Goal: Communication & Community: Answer question/provide support

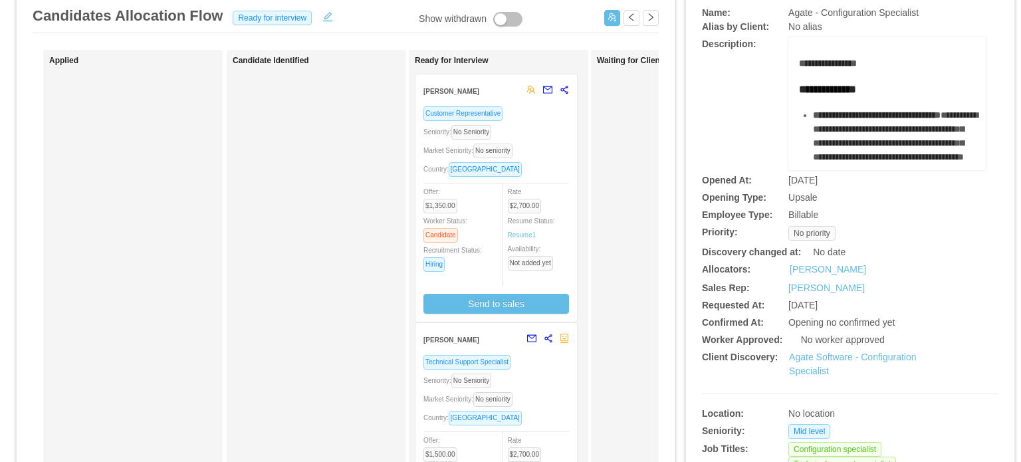
scroll to position [90, 0]
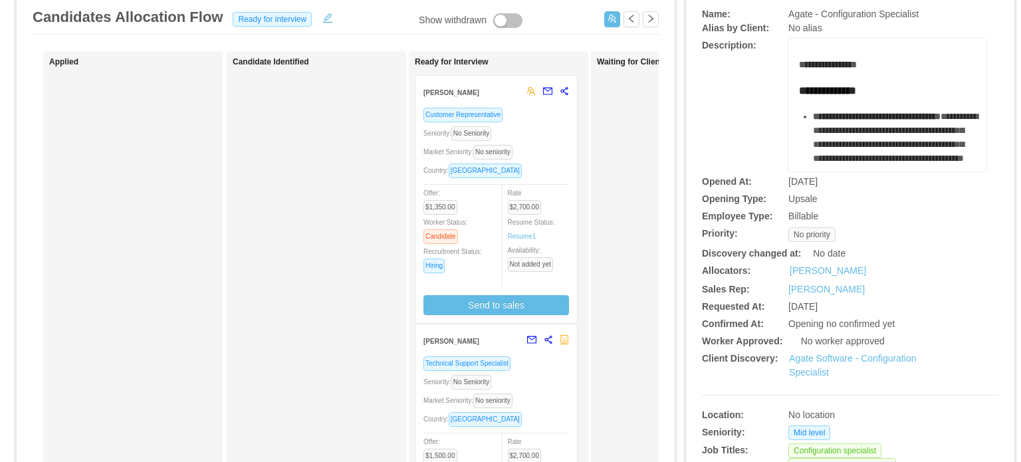
click at [558, 173] on div "Country: [GEOGRAPHIC_DATA]" at bounding box center [496, 170] width 146 height 15
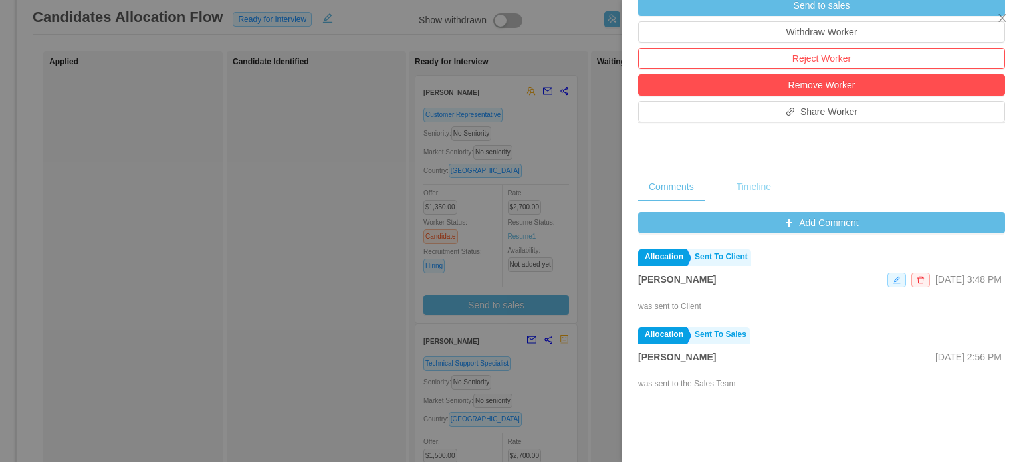
scroll to position [383, 0]
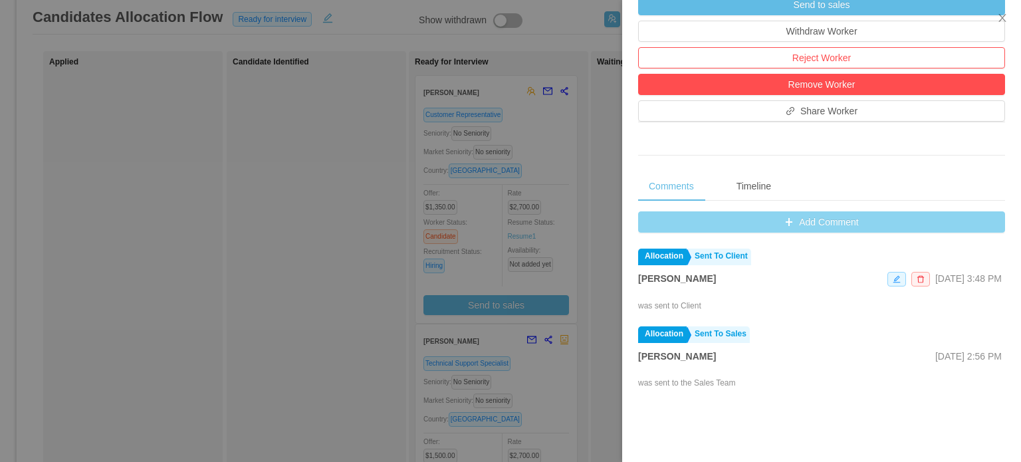
click at [777, 228] on button "Add Comment" at bounding box center [821, 221] width 367 height 21
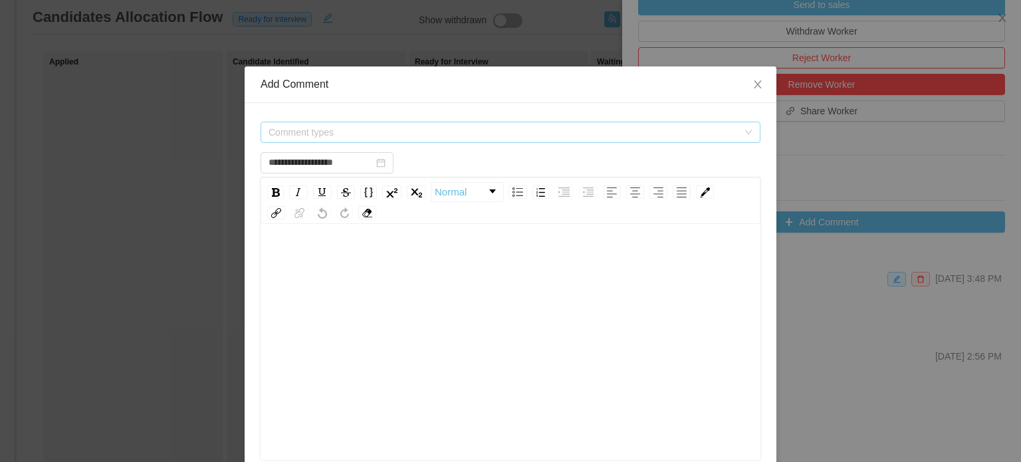
click at [734, 136] on span "Comment types" at bounding box center [505, 132] width 475 height 20
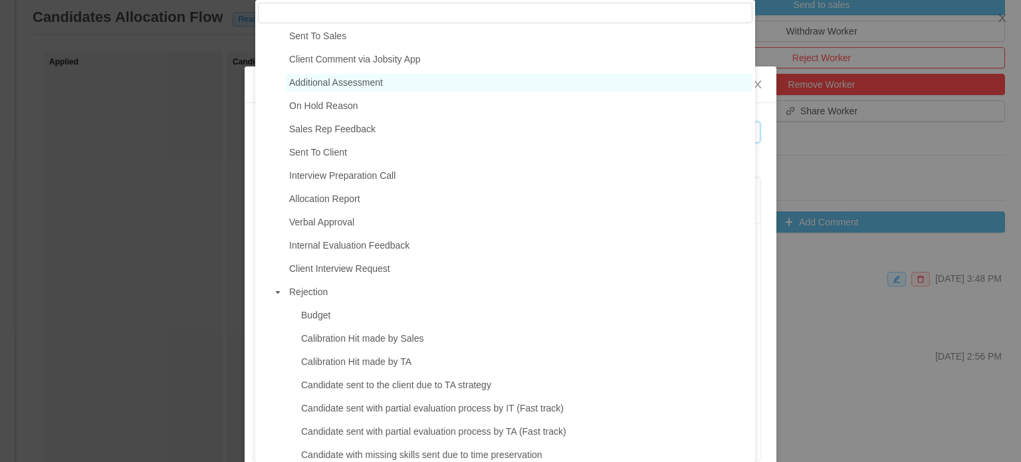
scroll to position [165, 0]
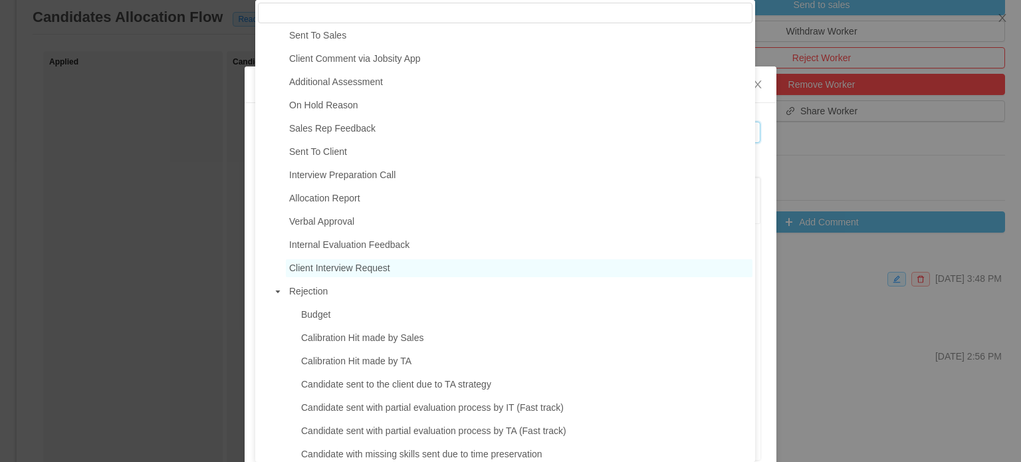
click at [359, 270] on span "Client Interview Request" at bounding box center [339, 267] width 101 height 11
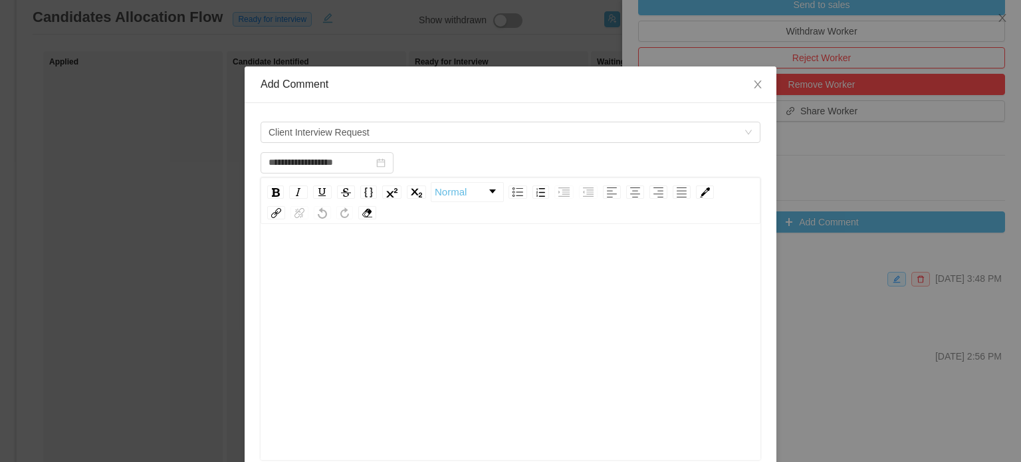
click at [342, 265] on div "rdw-editor" at bounding box center [510, 260] width 479 height 27
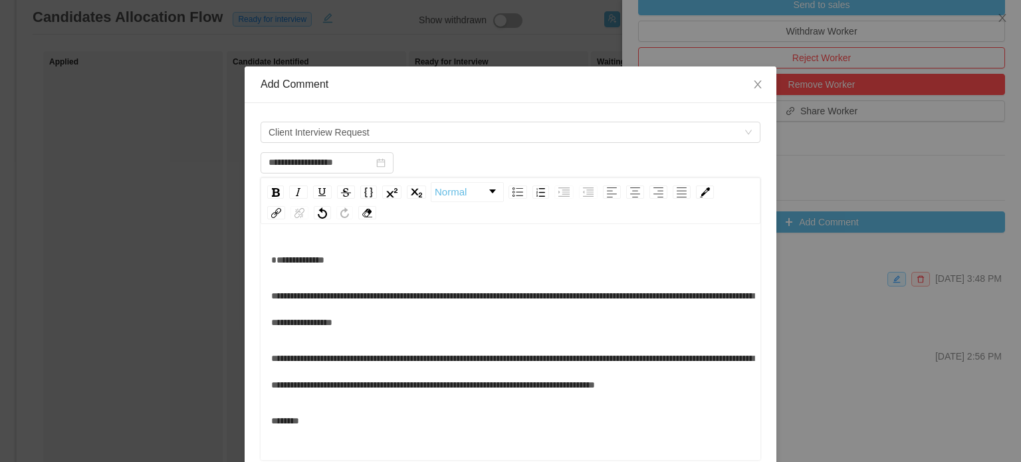
scroll to position [68, 0]
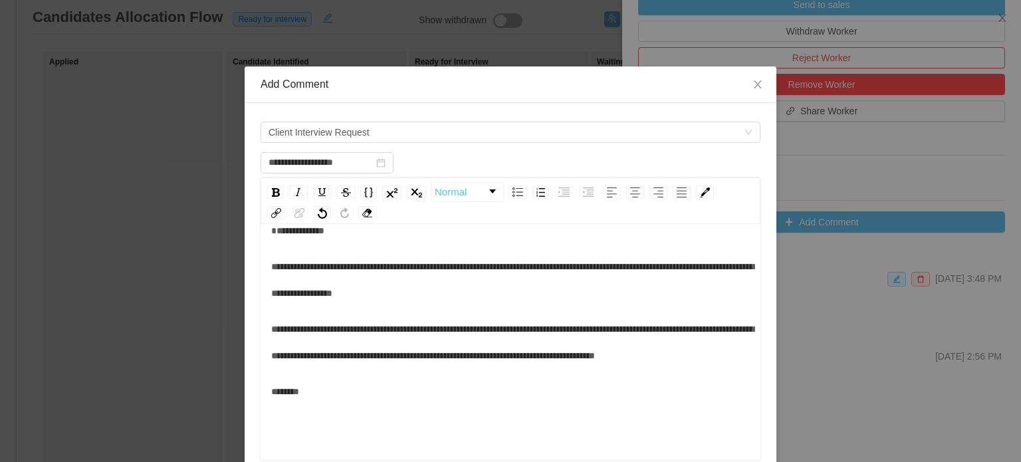
click at [315, 306] on div "**********" at bounding box center [510, 279] width 479 height 53
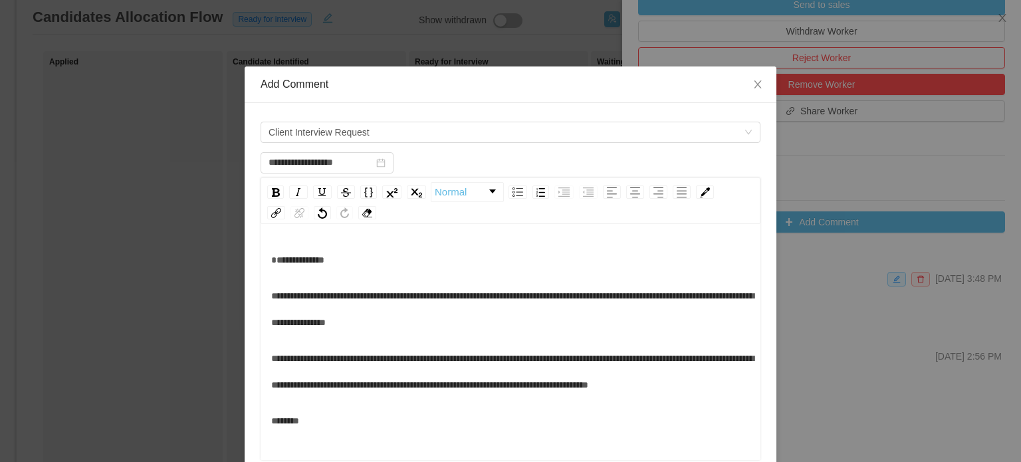
click at [279, 273] on div "**********" at bounding box center [510, 260] width 479 height 27
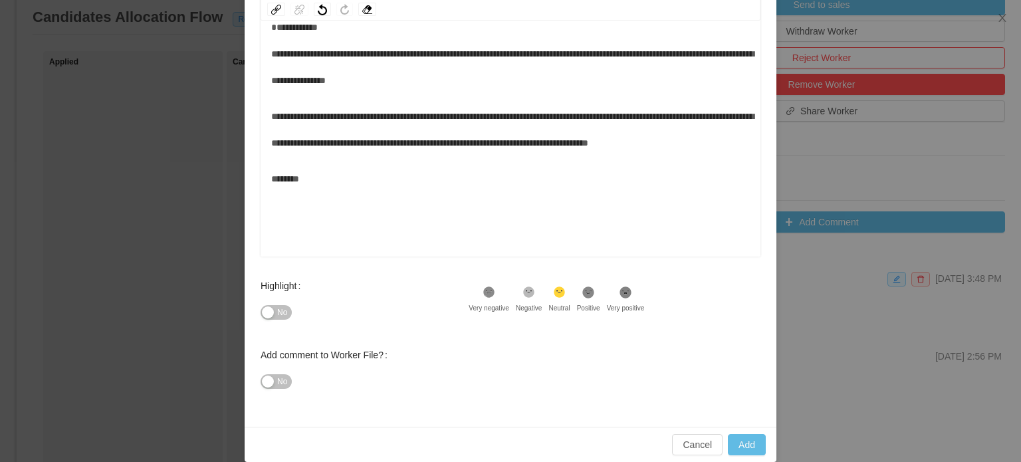
scroll to position [218, 0]
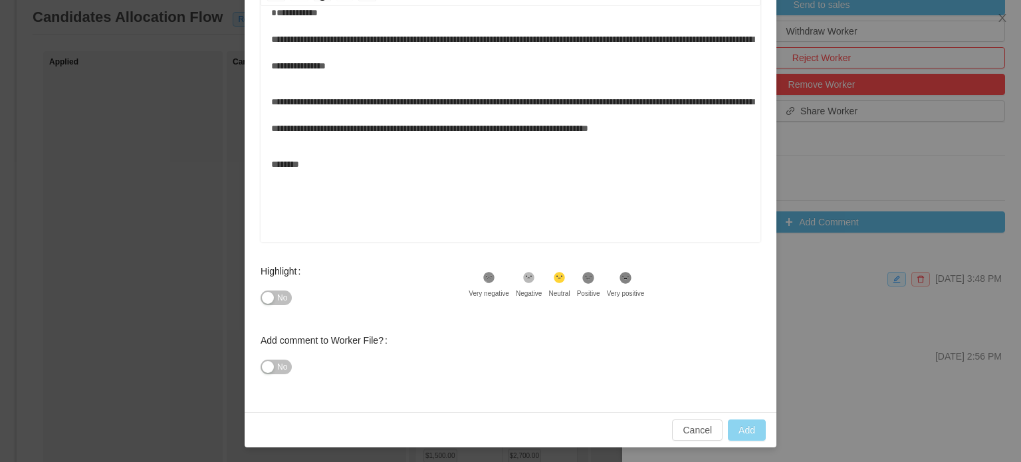
click at [742, 433] on button "Add" at bounding box center [747, 429] width 38 height 21
type input "**********"
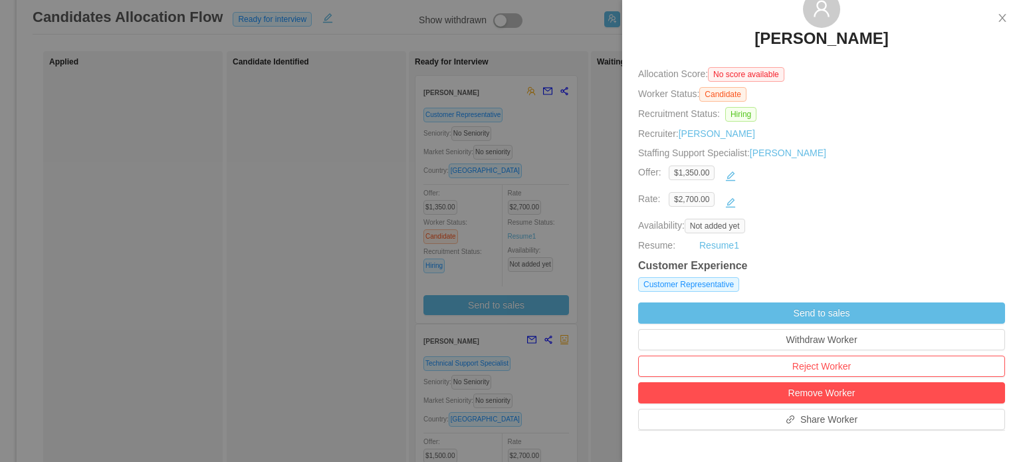
scroll to position [31, 0]
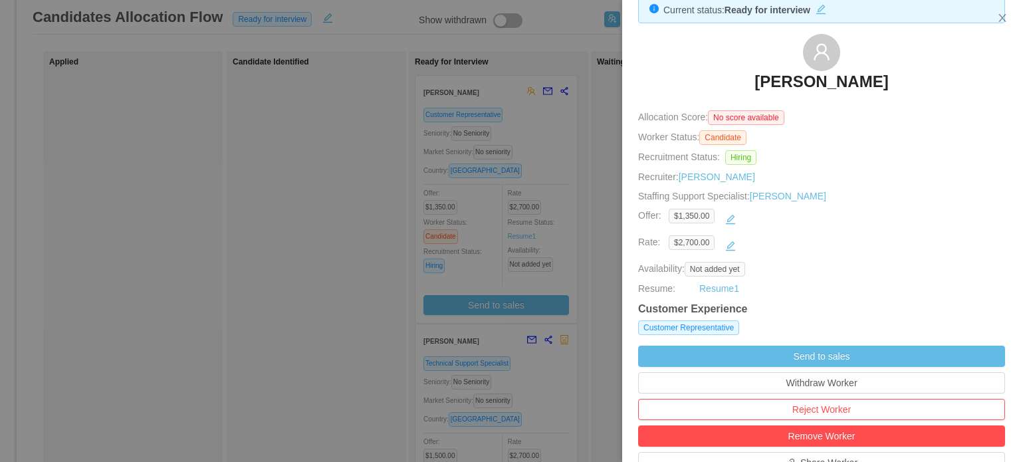
click at [590, 183] on div at bounding box center [510, 231] width 1021 height 462
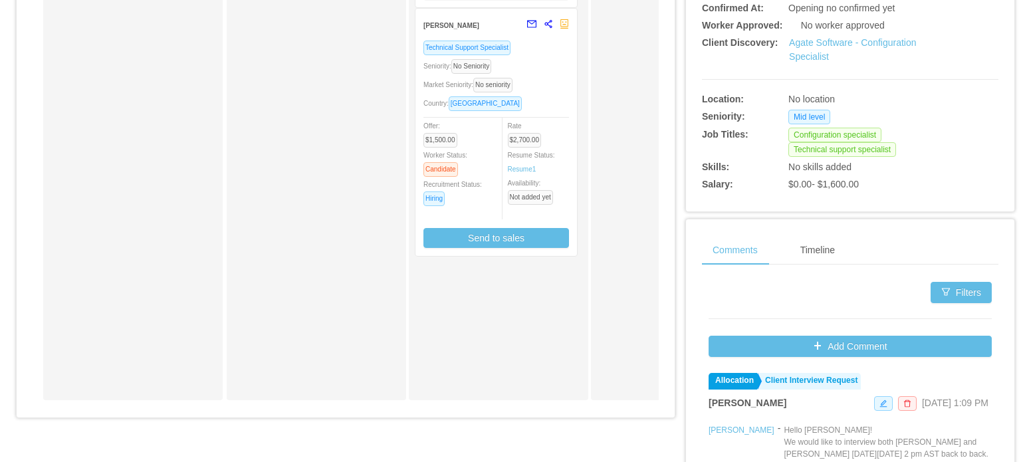
scroll to position [408, 0]
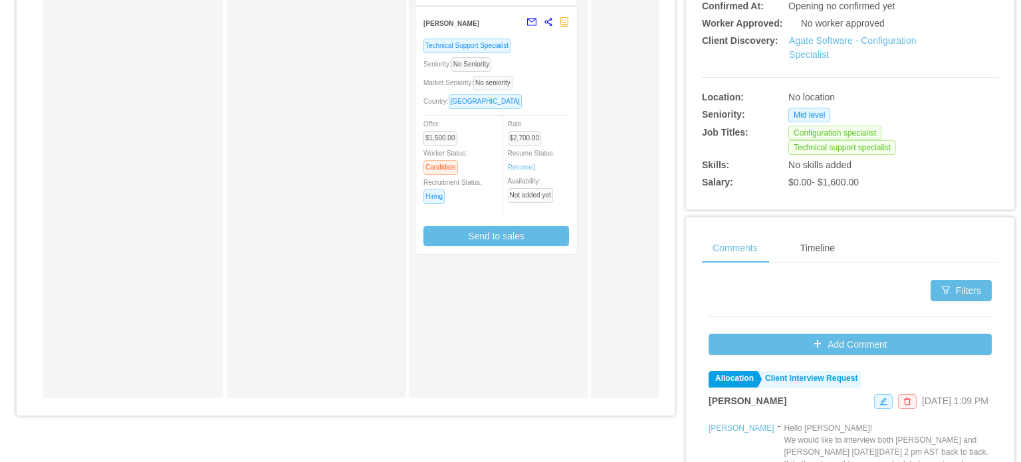
click at [557, 114] on div "Technical Support Specialist Seniority: No Seniority Market Seniority: No senio…" at bounding box center [496, 142] width 146 height 208
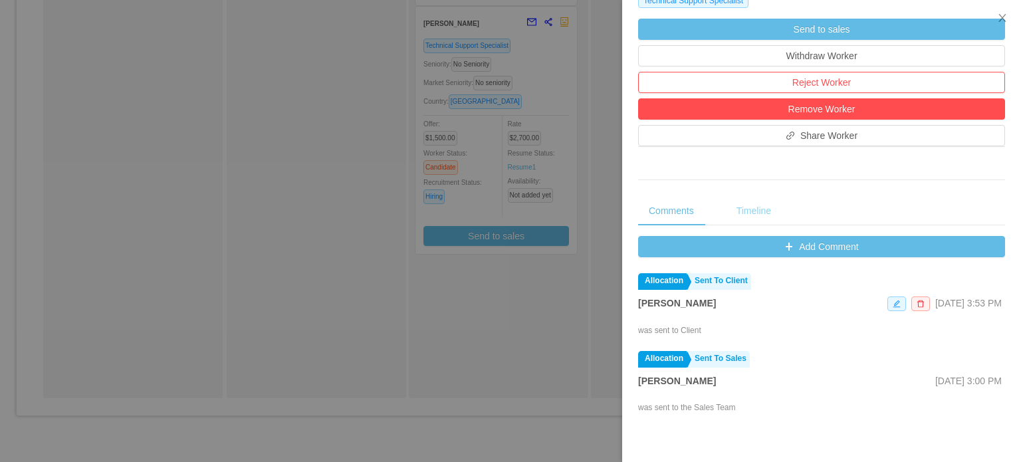
scroll to position [359, 0]
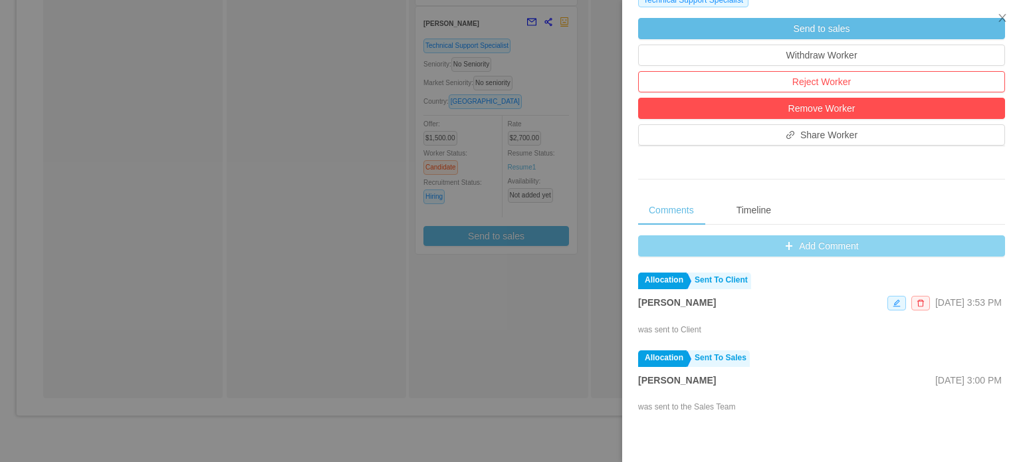
click at [763, 247] on button "Add Comment" at bounding box center [821, 245] width 367 height 21
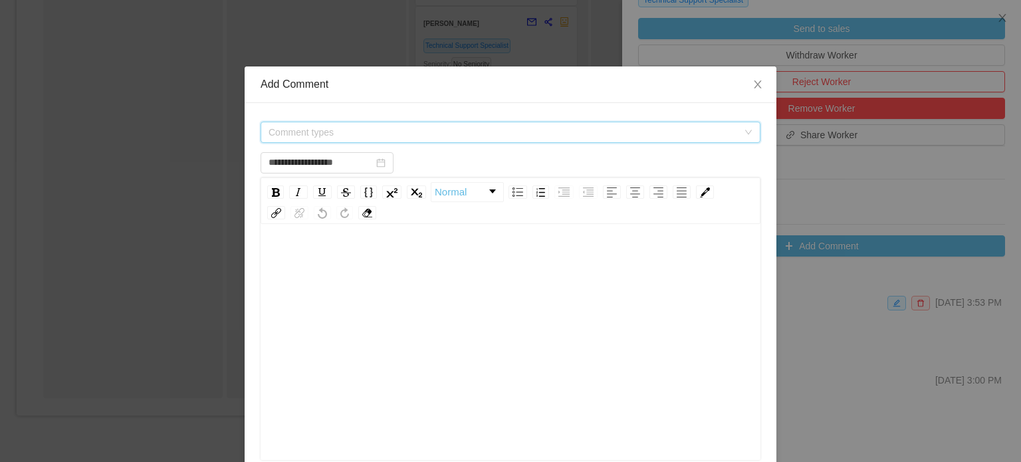
click at [530, 136] on span "Comment types" at bounding box center [502, 132] width 469 height 13
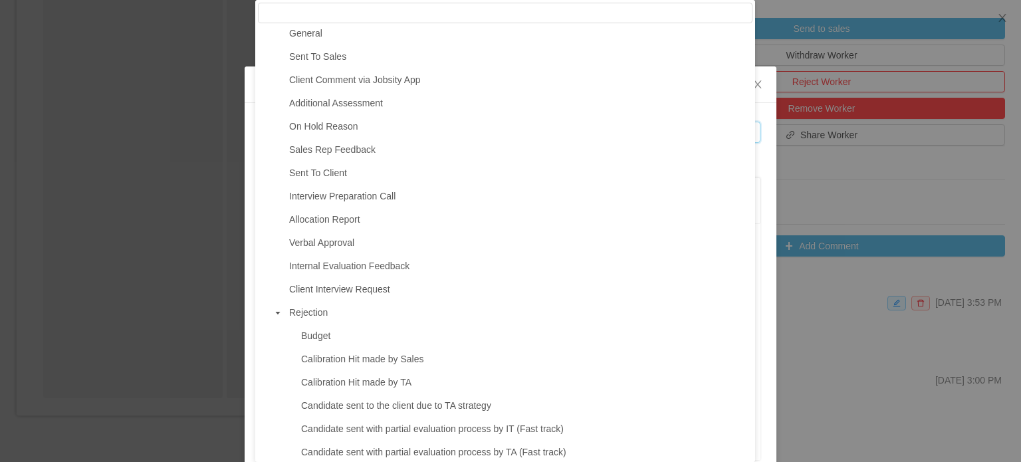
scroll to position [141, 0]
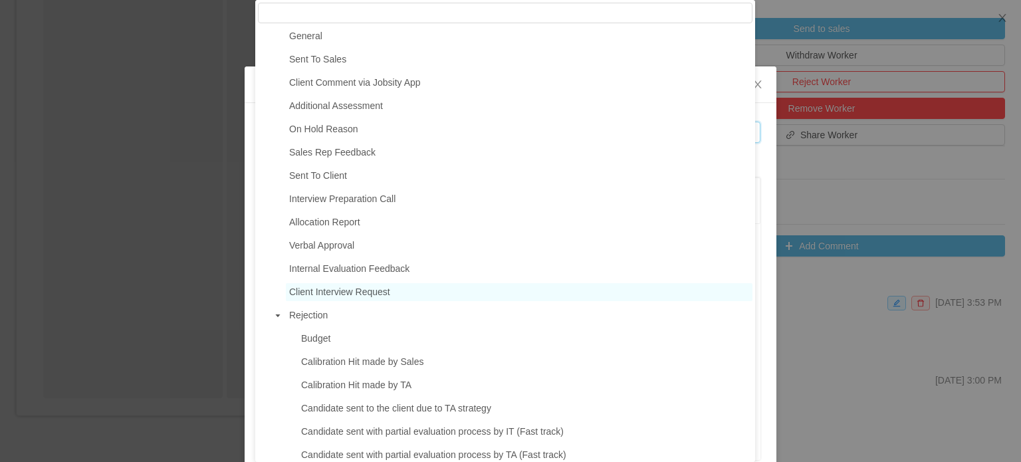
click at [347, 297] on span "Client Interview Request" at bounding box center [339, 291] width 101 height 11
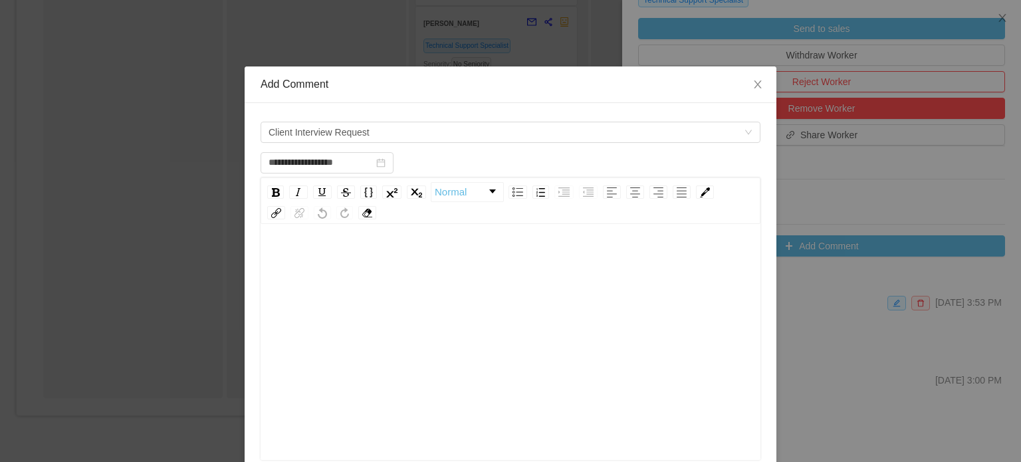
click at [347, 298] on div "rdw-editor" at bounding box center [510, 363] width 479 height 233
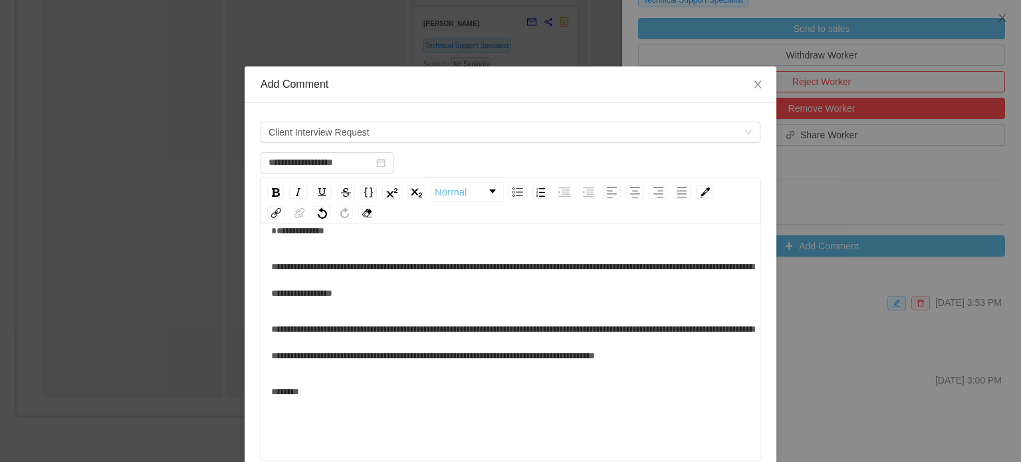
click at [347, 298] on div "**********" at bounding box center [510, 279] width 479 height 53
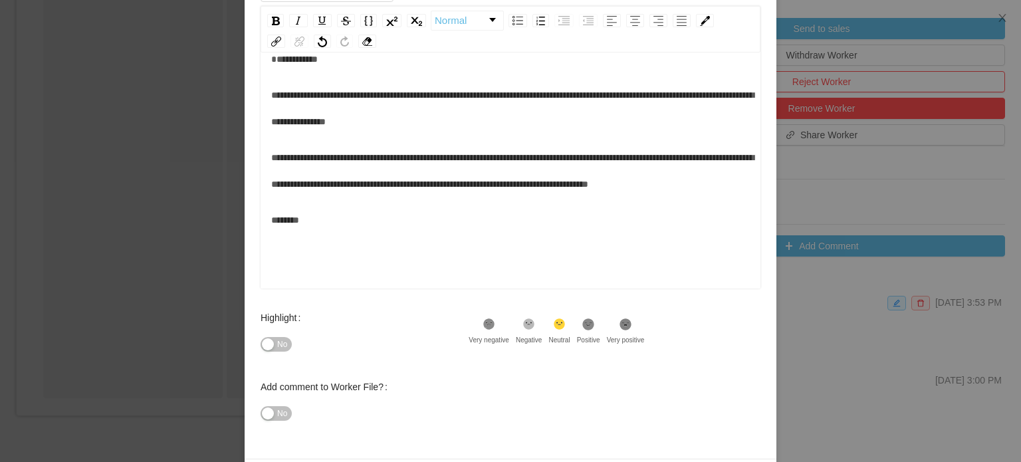
scroll to position [218, 0]
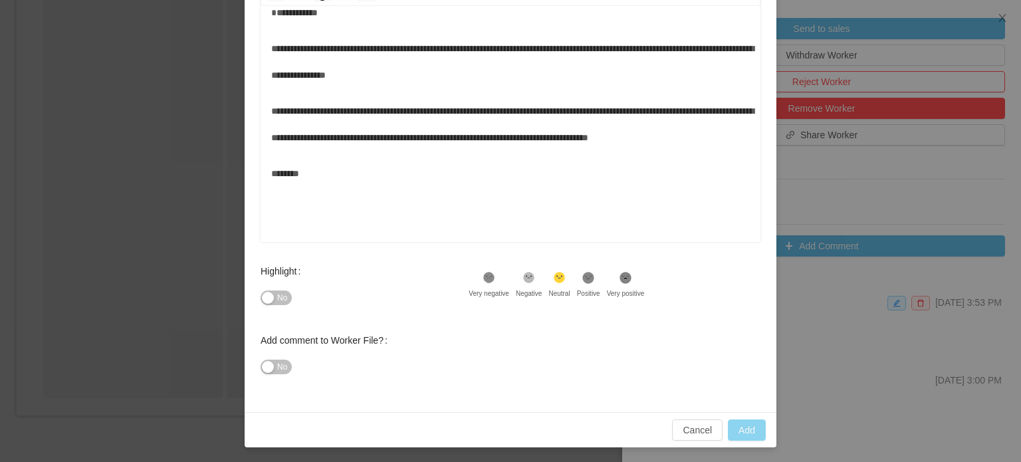
type input "**********"
click at [750, 430] on button "Add" at bounding box center [747, 429] width 38 height 21
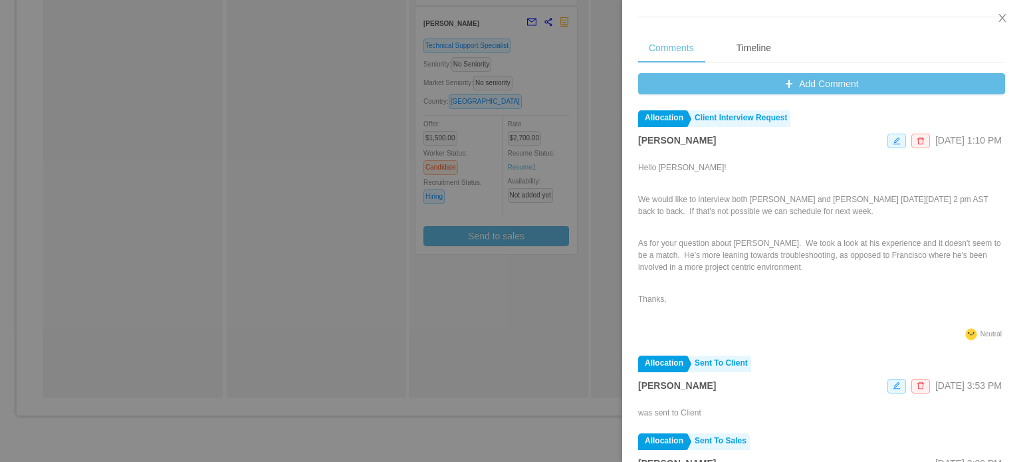
scroll to position [521, 0]
click at [1001, 27] on button "Close" at bounding box center [1001, 18] width 37 height 37
